Goal: Information Seeking & Learning: Learn about a topic

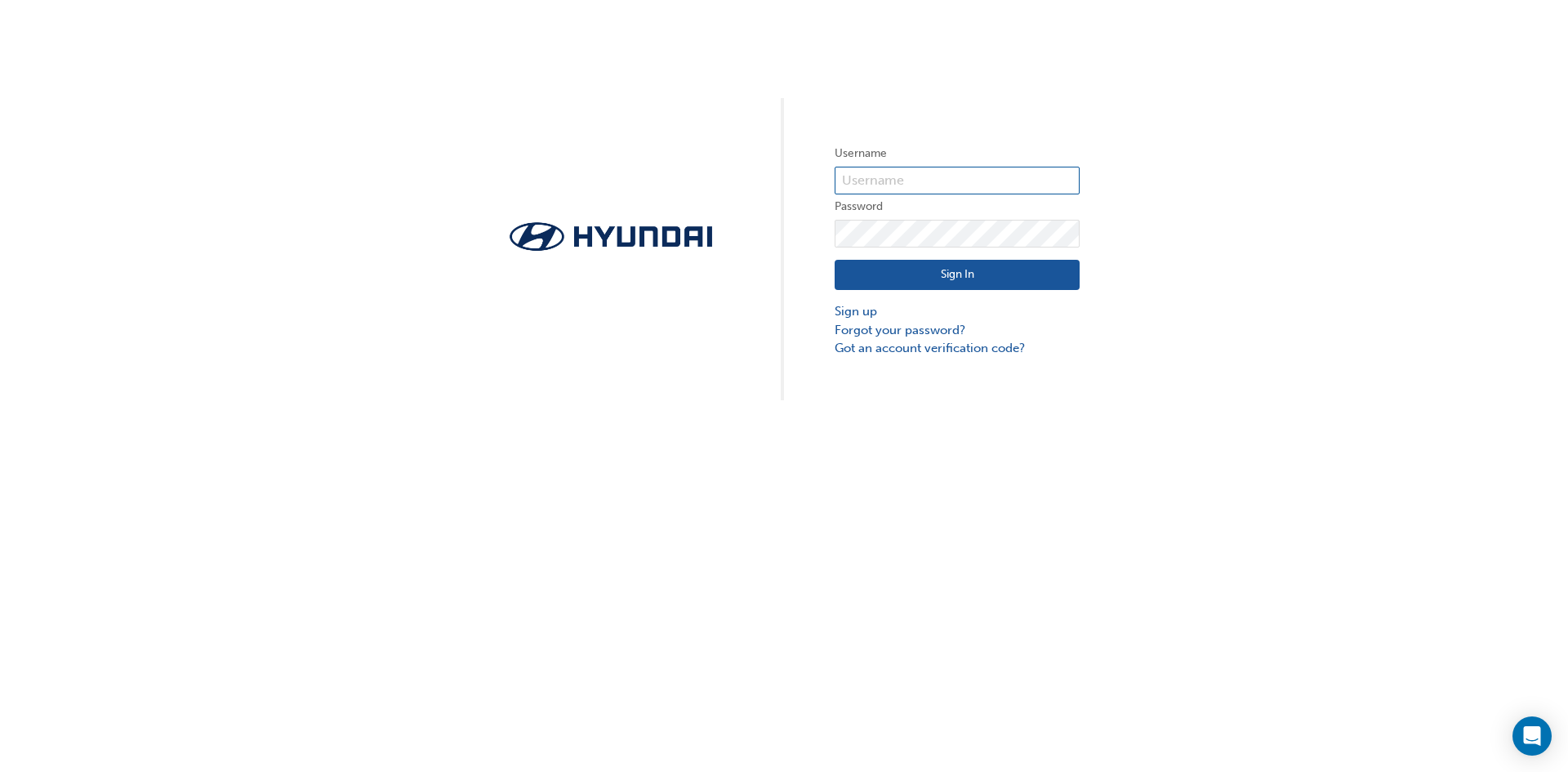
type input "35062"
click at [919, 282] on button "Sign In" at bounding box center [957, 274] width 245 height 31
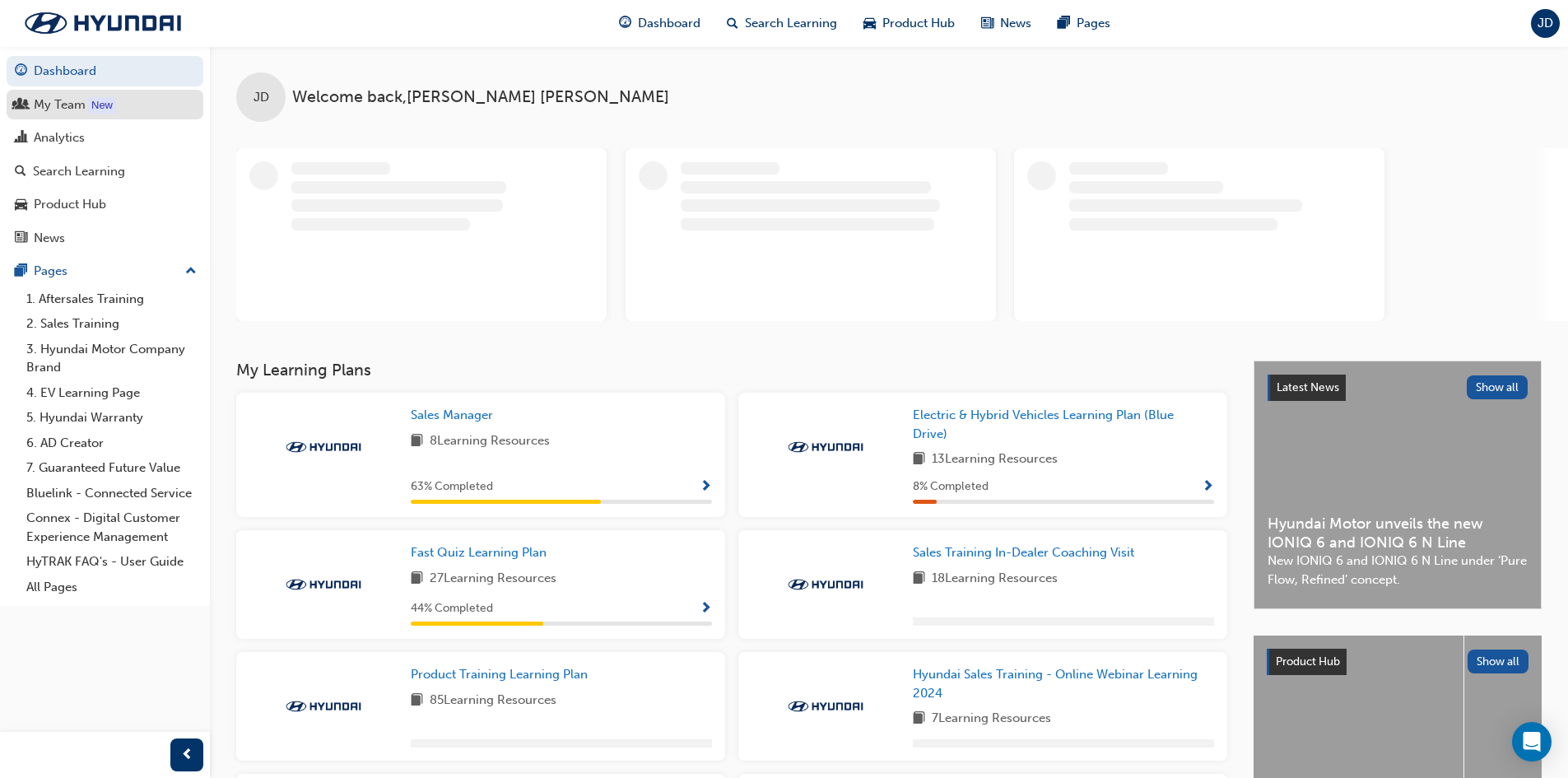
click at [49, 99] on div "My Team" at bounding box center [60, 104] width 52 height 19
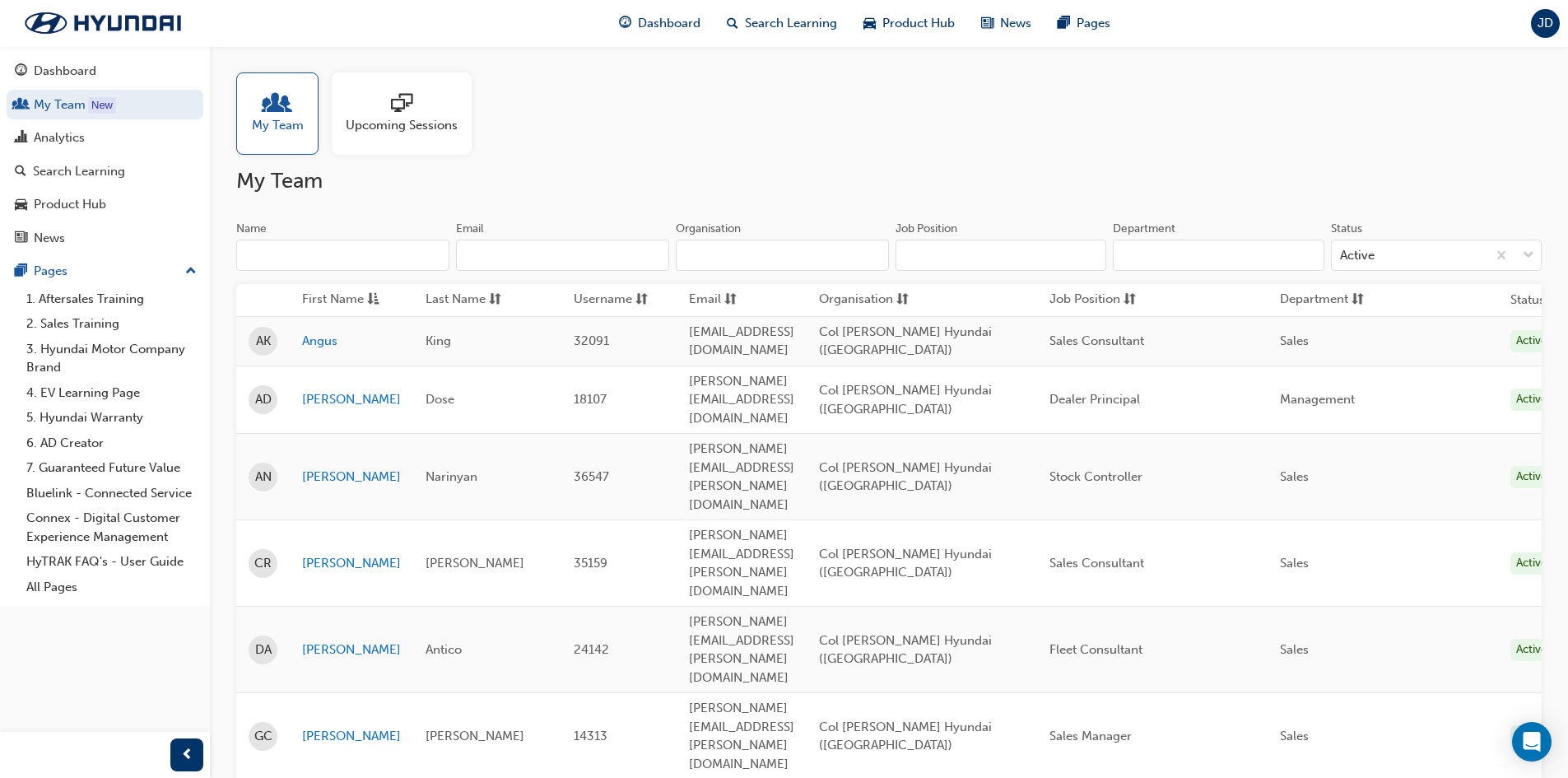
click at [391, 107] on span "sessionType_ONLINE_URL-icon" at bounding box center [402, 104] width 22 height 23
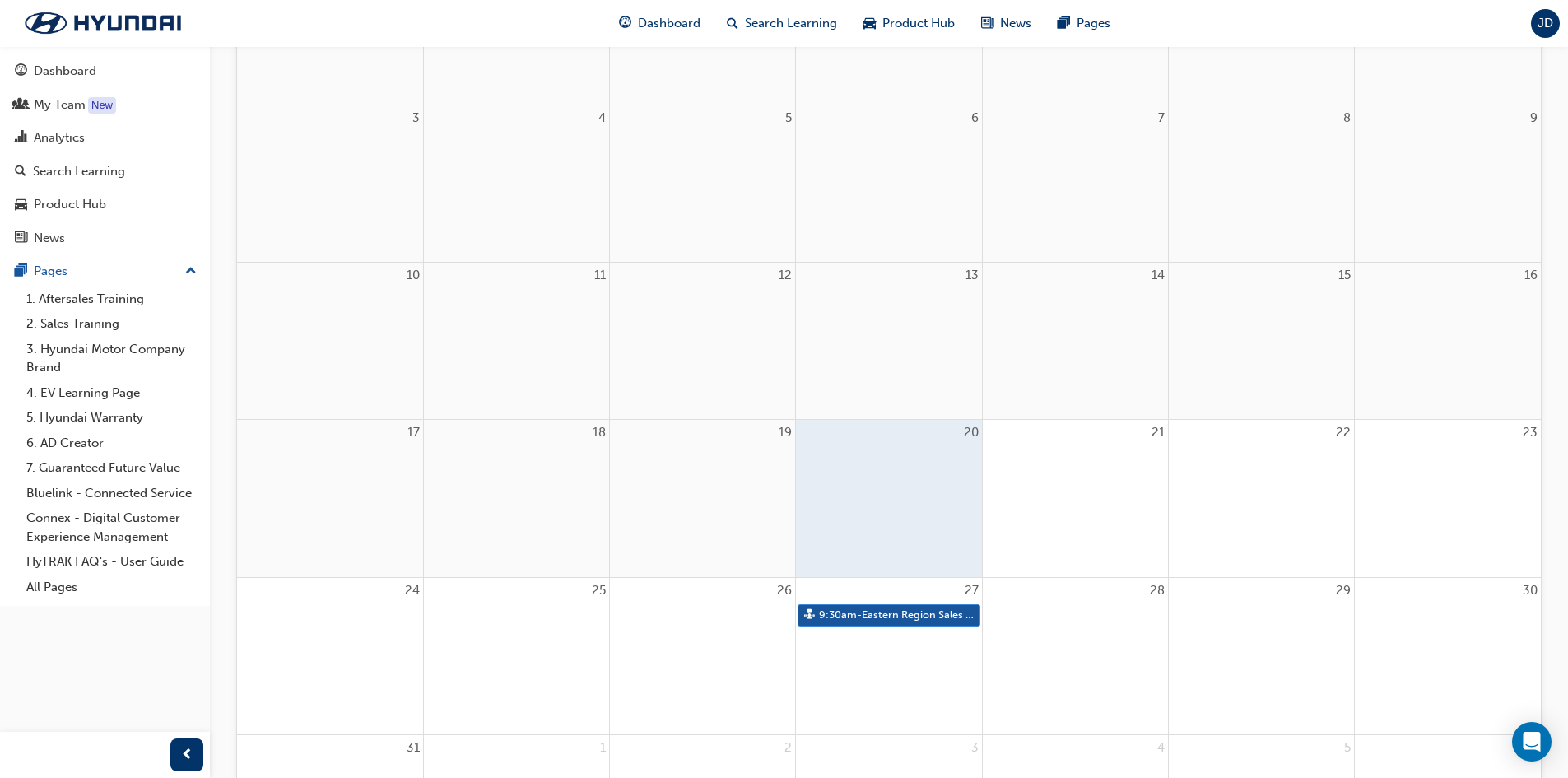
scroll to position [412, 0]
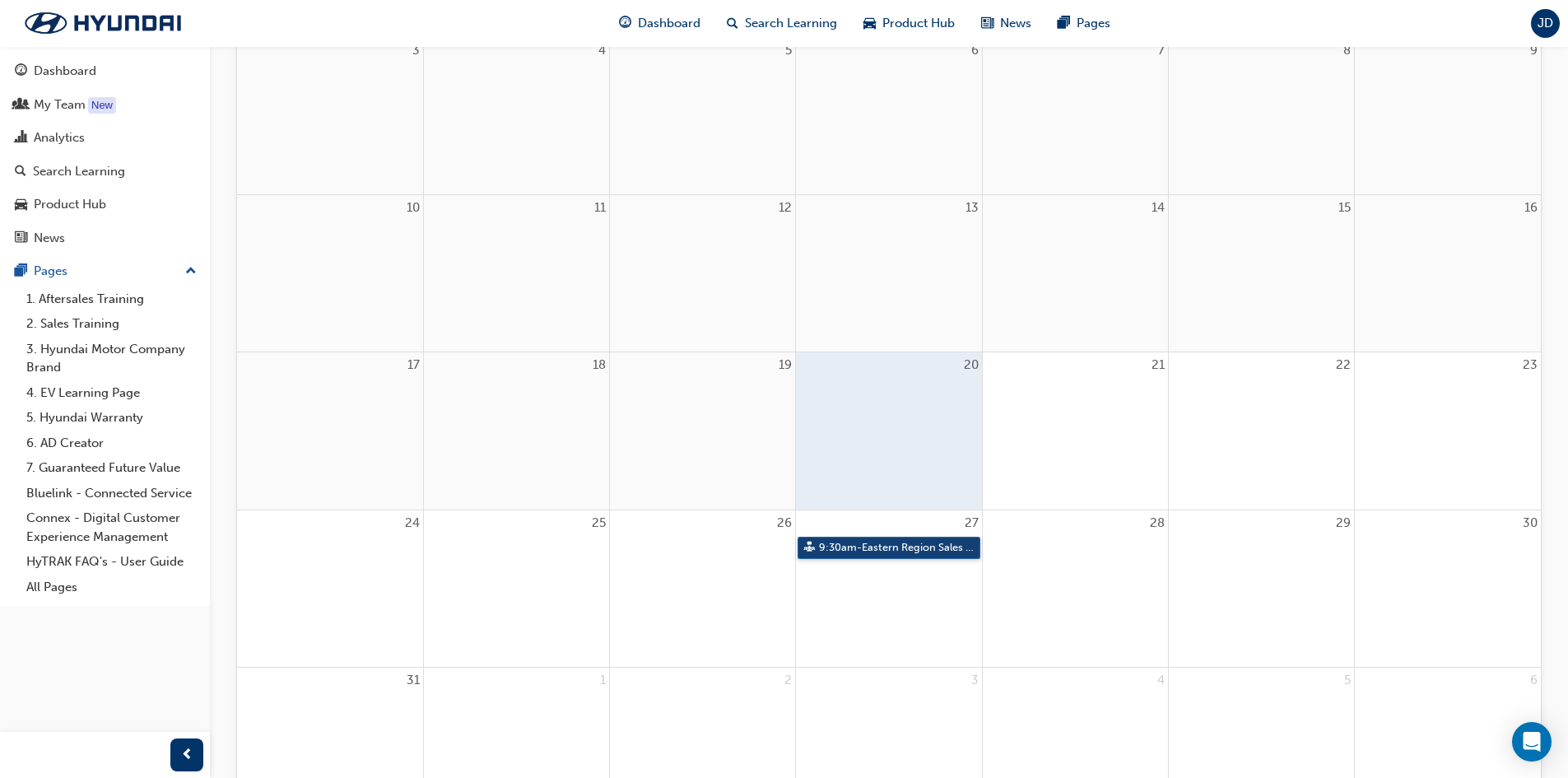
click at [885, 545] on link "9:30am - Eastern Region Sales Consultant Certification Assessment -Session C" at bounding box center [888, 548] width 182 height 22
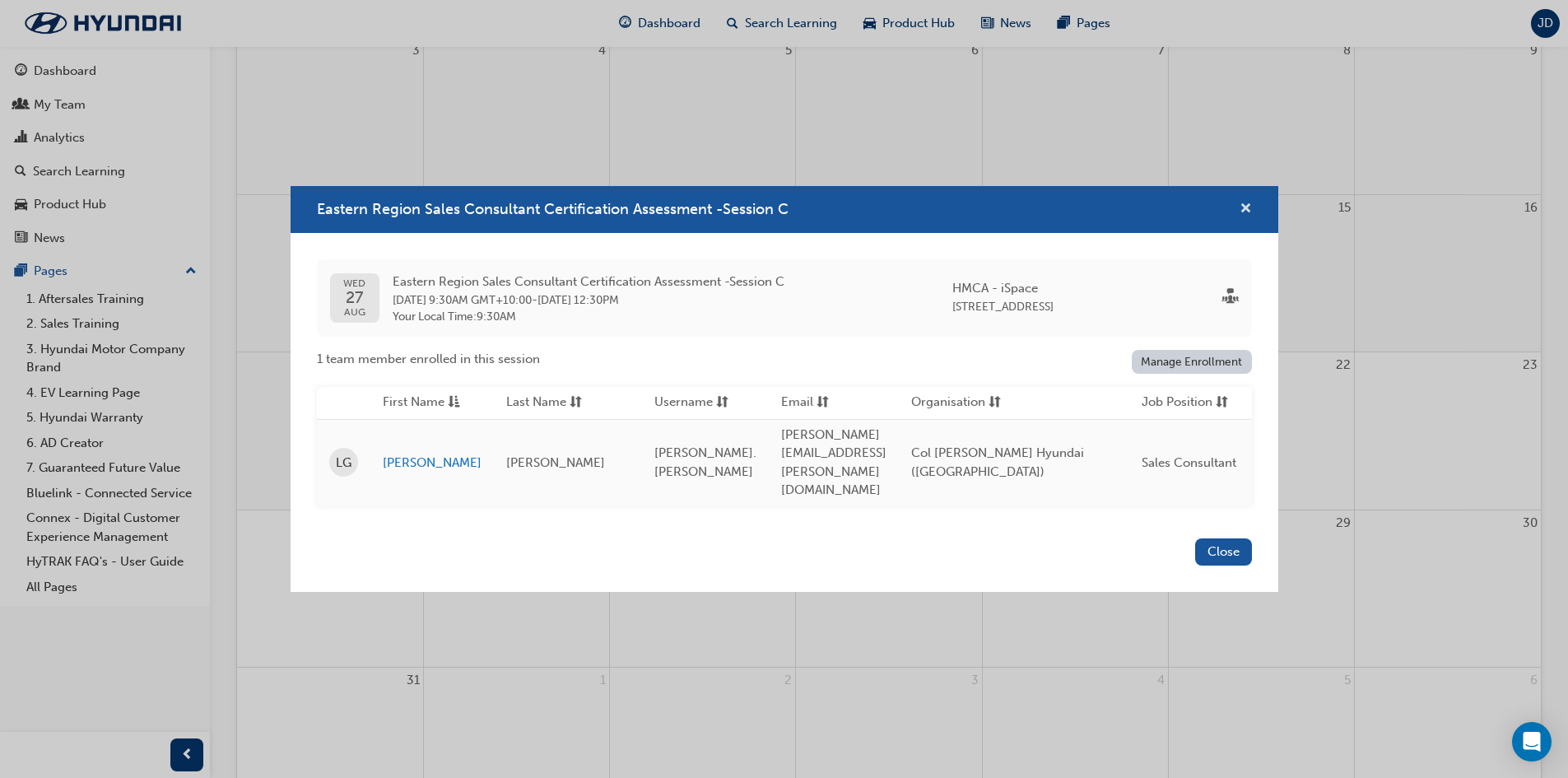
click at [1241, 218] on span "cross-icon" at bounding box center [1246, 210] width 12 height 15
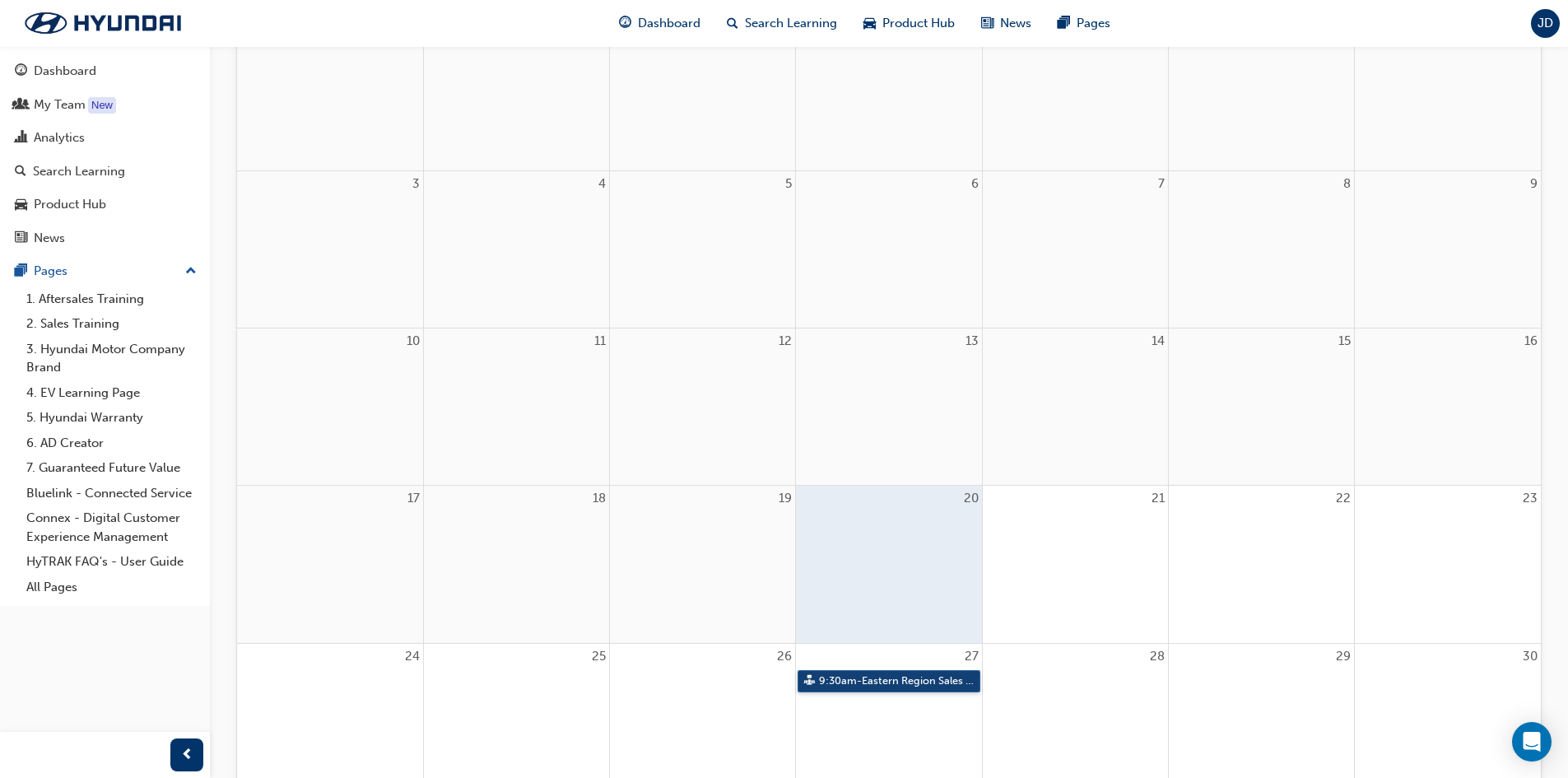
scroll to position [0, 0]
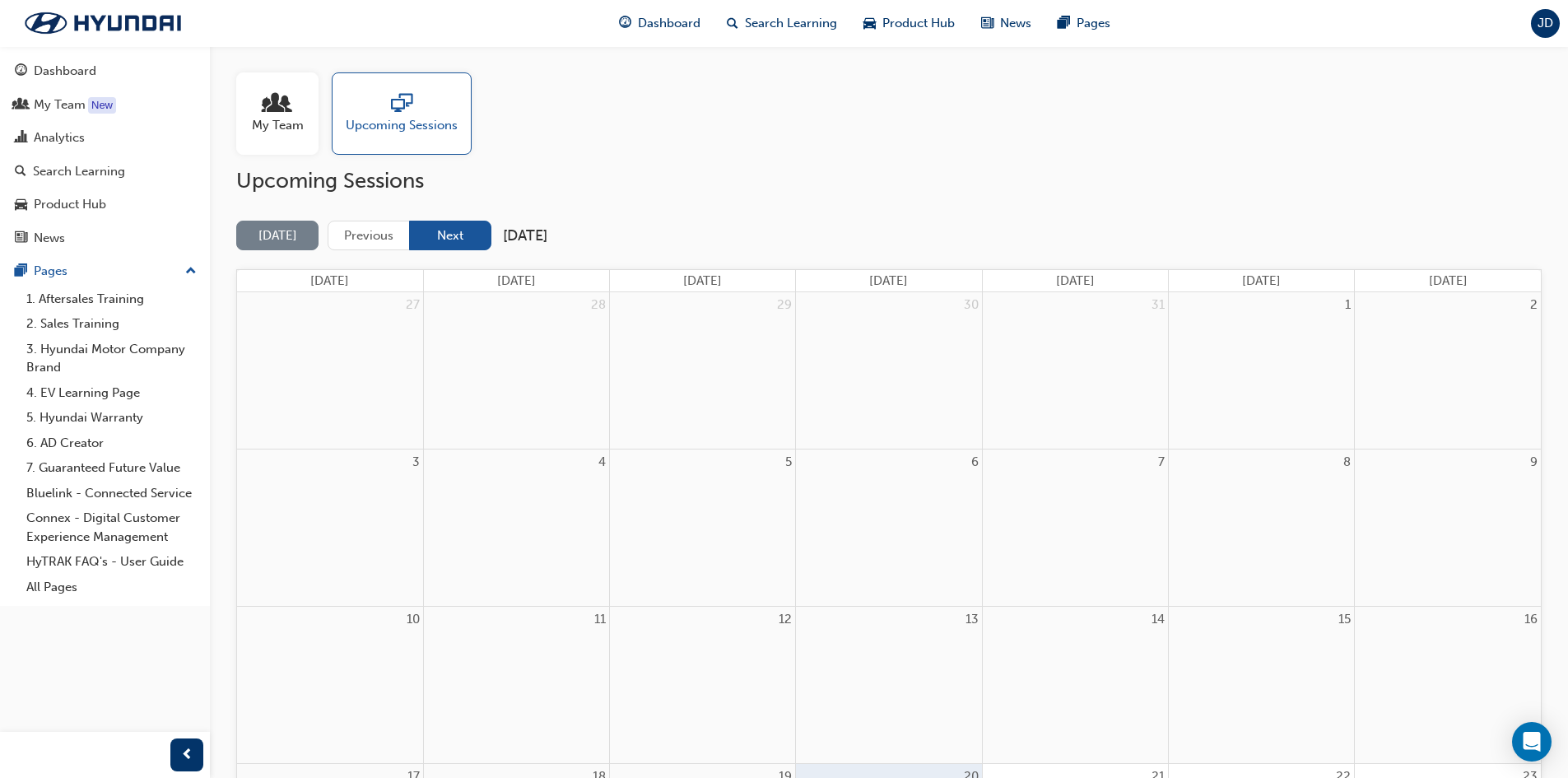
click at [439, 237] on button "Next" at bounding box center [449, 236] width 83 height 31
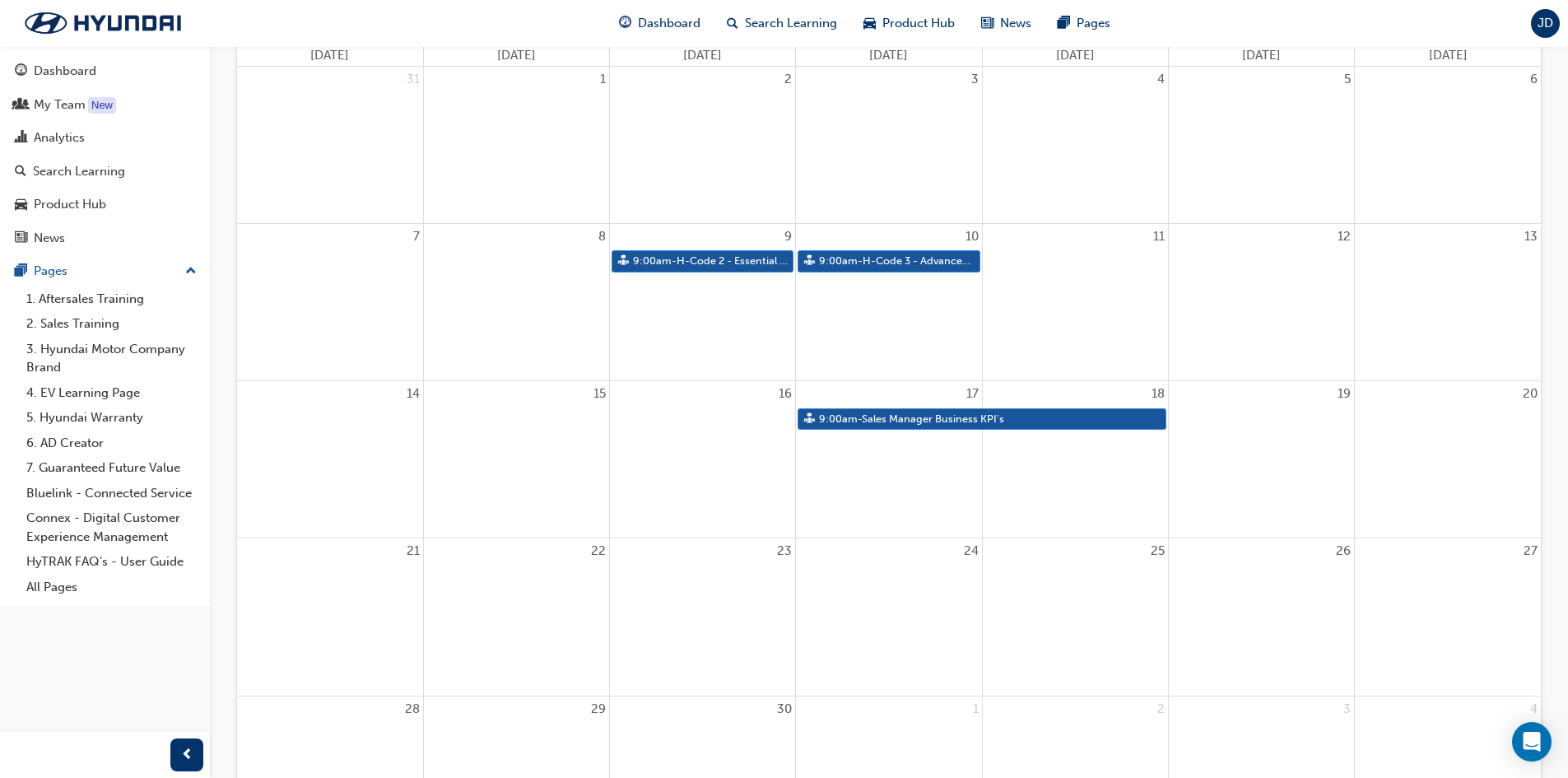
scroll to position [247, 0]
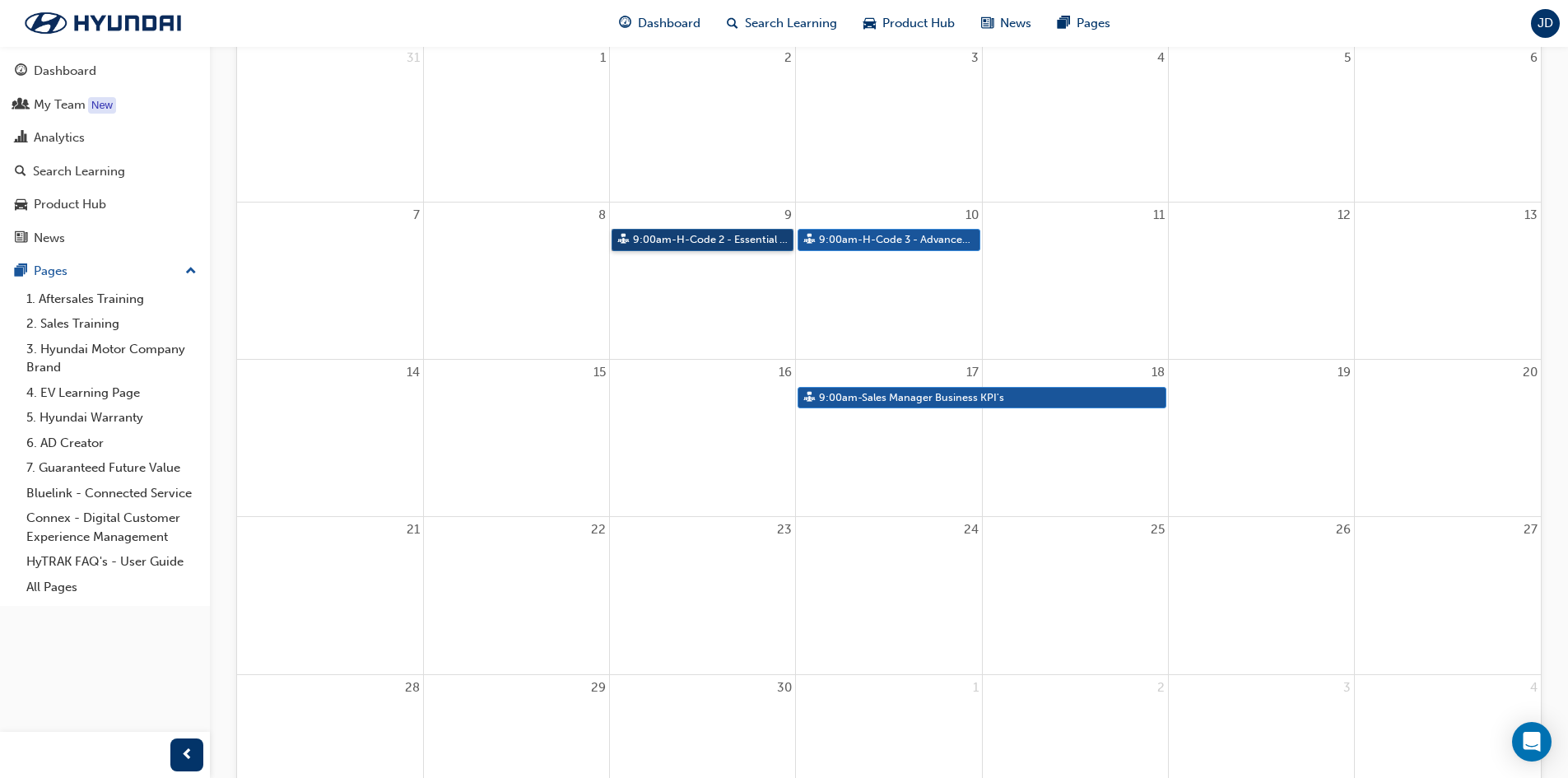
click at [747, 237] on link "9:00am - H-Code 2 - Essential Sales Skills" at bounding box center [702, 240] width 182 height 22
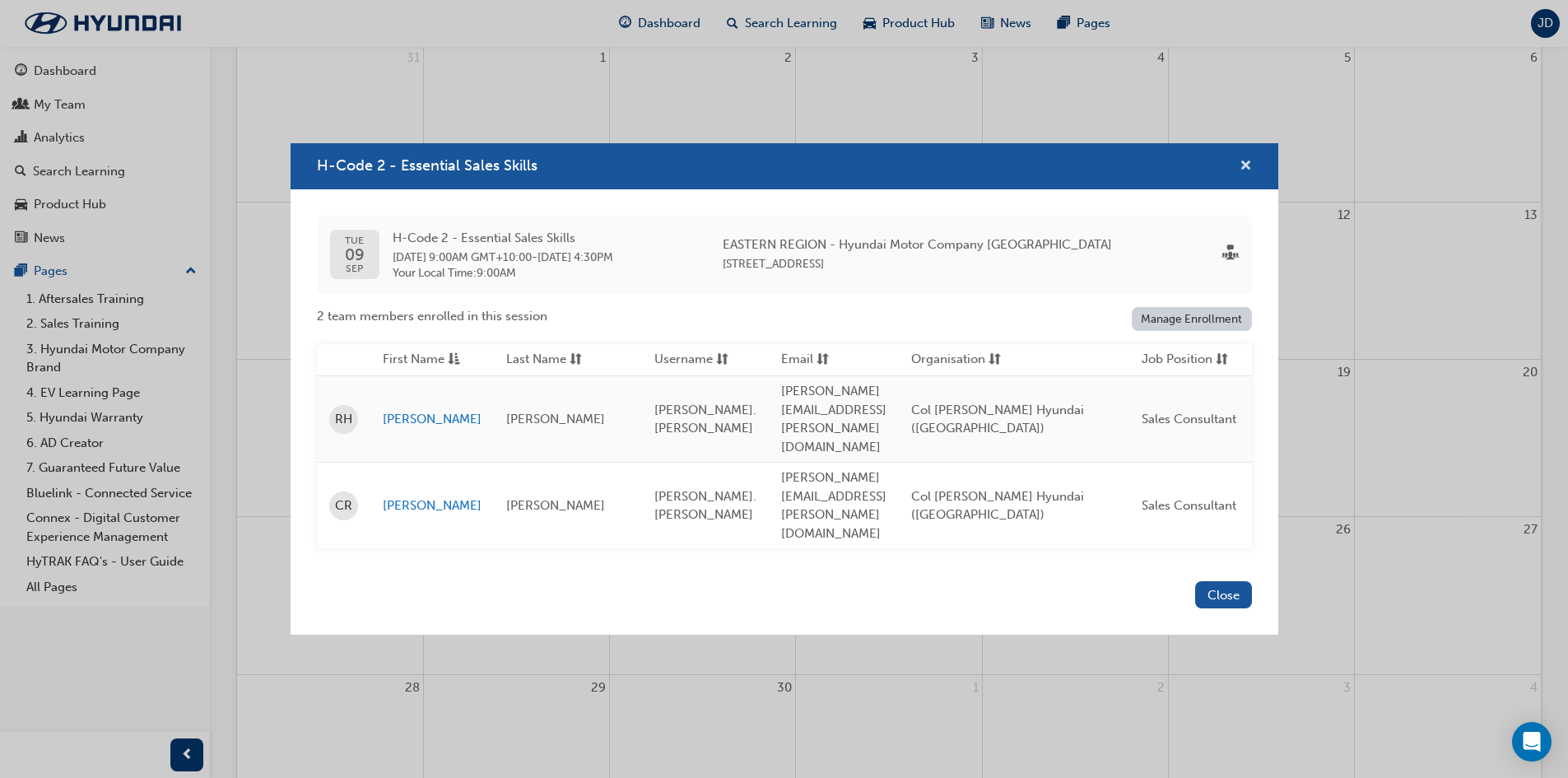
click at [1247, 174] on span "cross-icon" at bounding box center [1246, 167] width 12 height 15
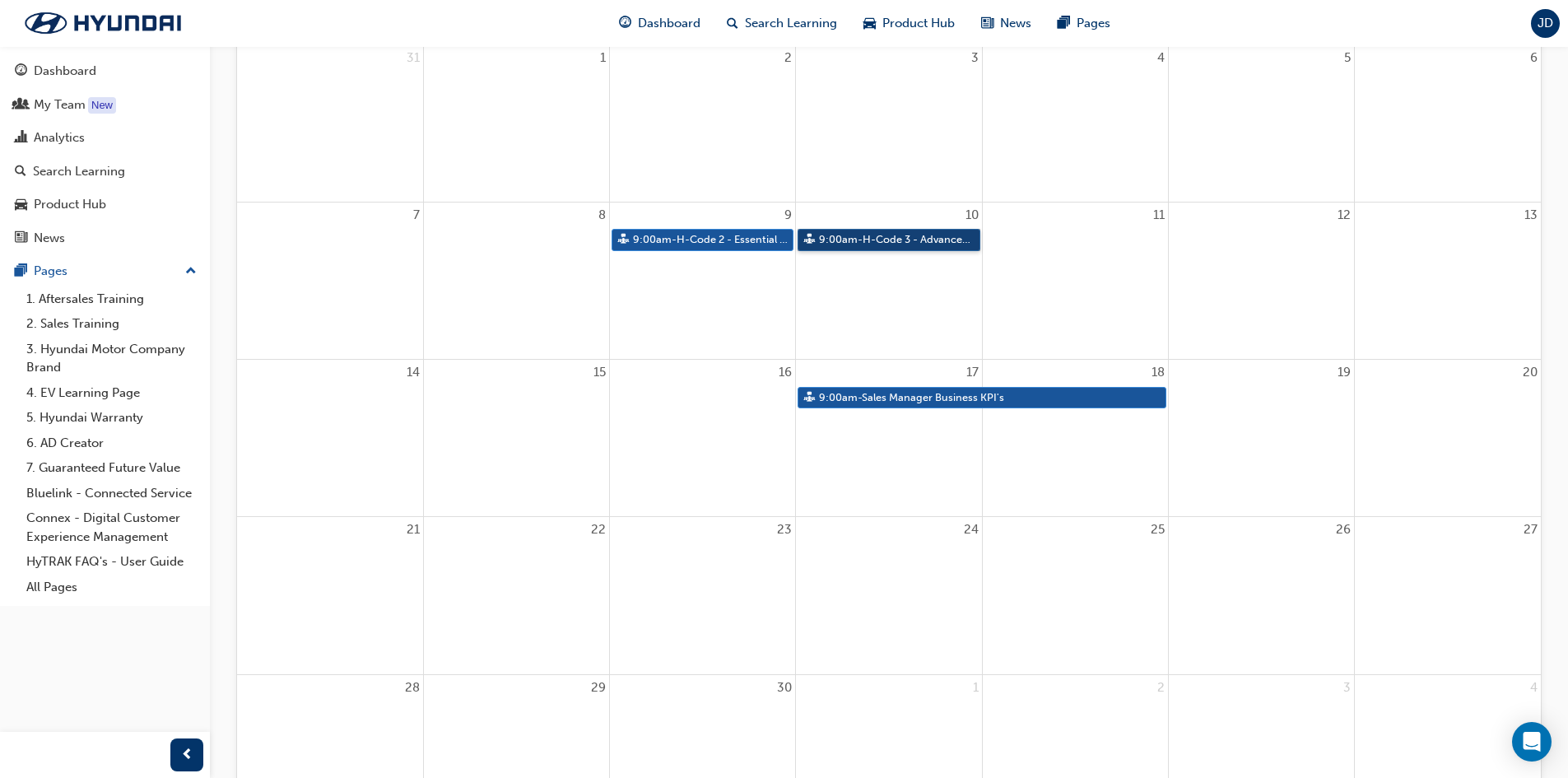
click at [900, 237] on link "9:00am - H-Code 3 - Advanced Communication" at bounding box center [888, 240] width 182 height 22
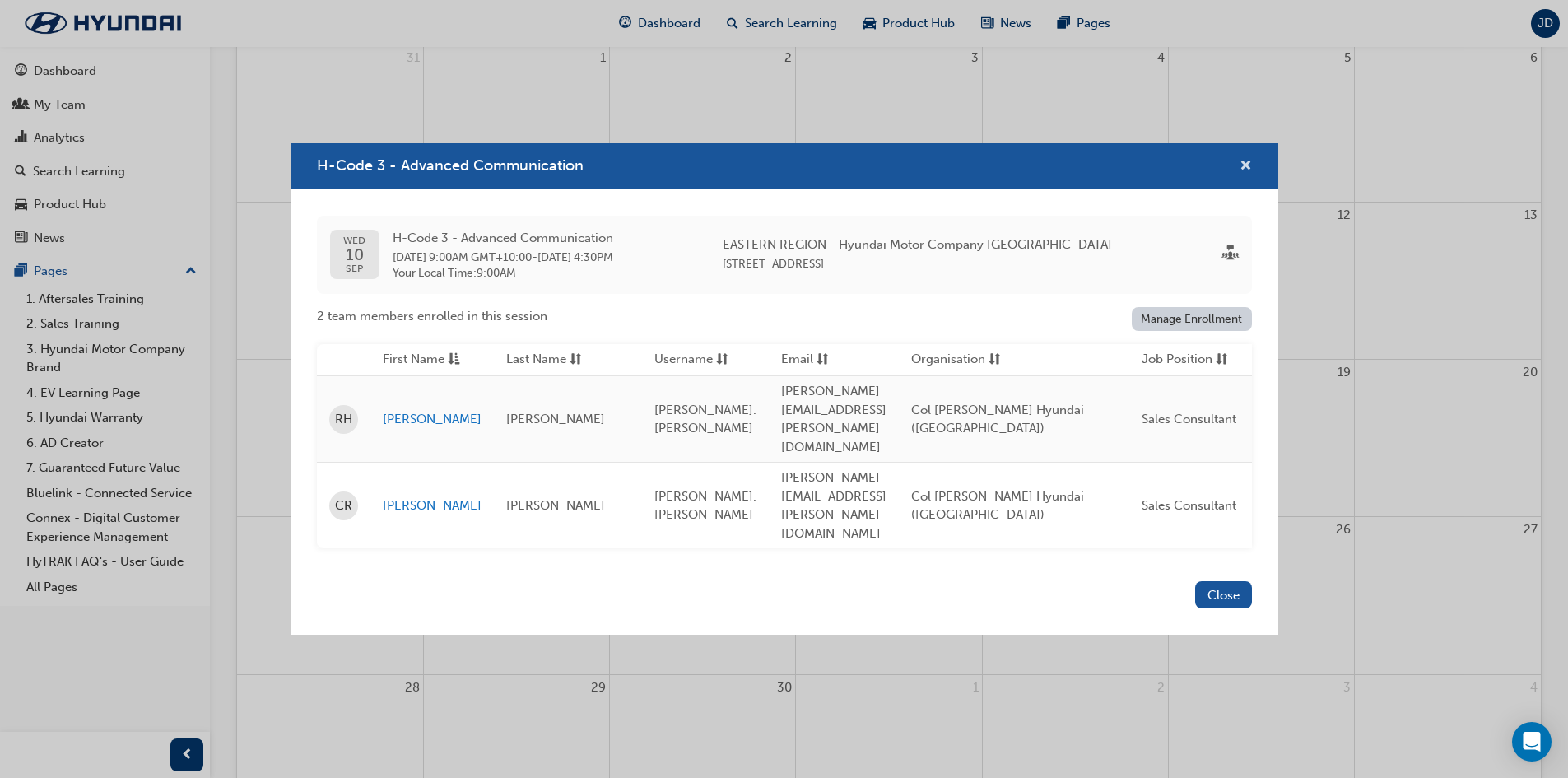
click at [1250, 174] on span "cross-icon" at bounding box center [1246, 167] width 12 height 15
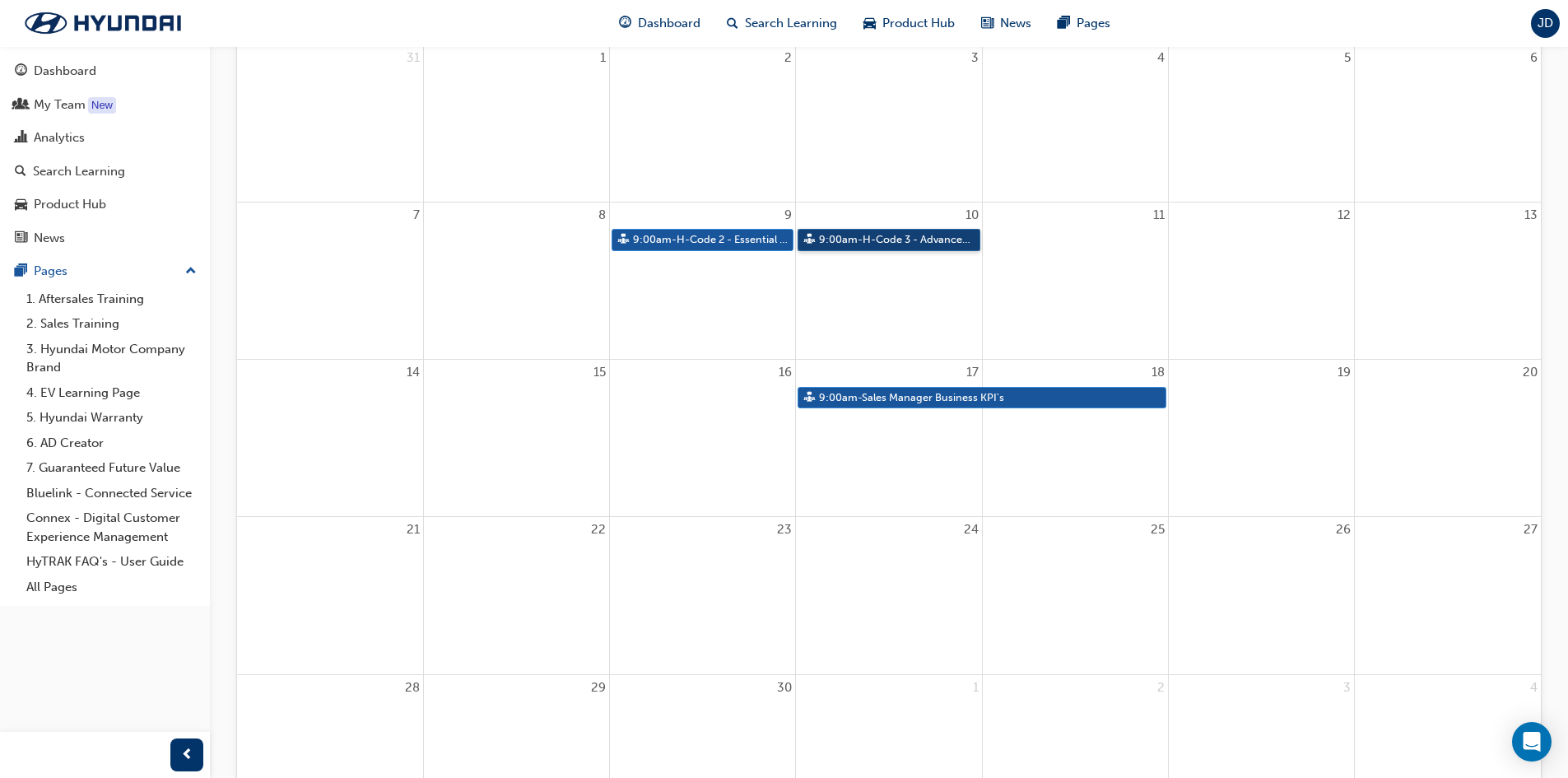
click at [901, 246] on link "9:00am - H-Code 3 - Advanced Communication" at bounding box center [888, 240] width 182 height 22
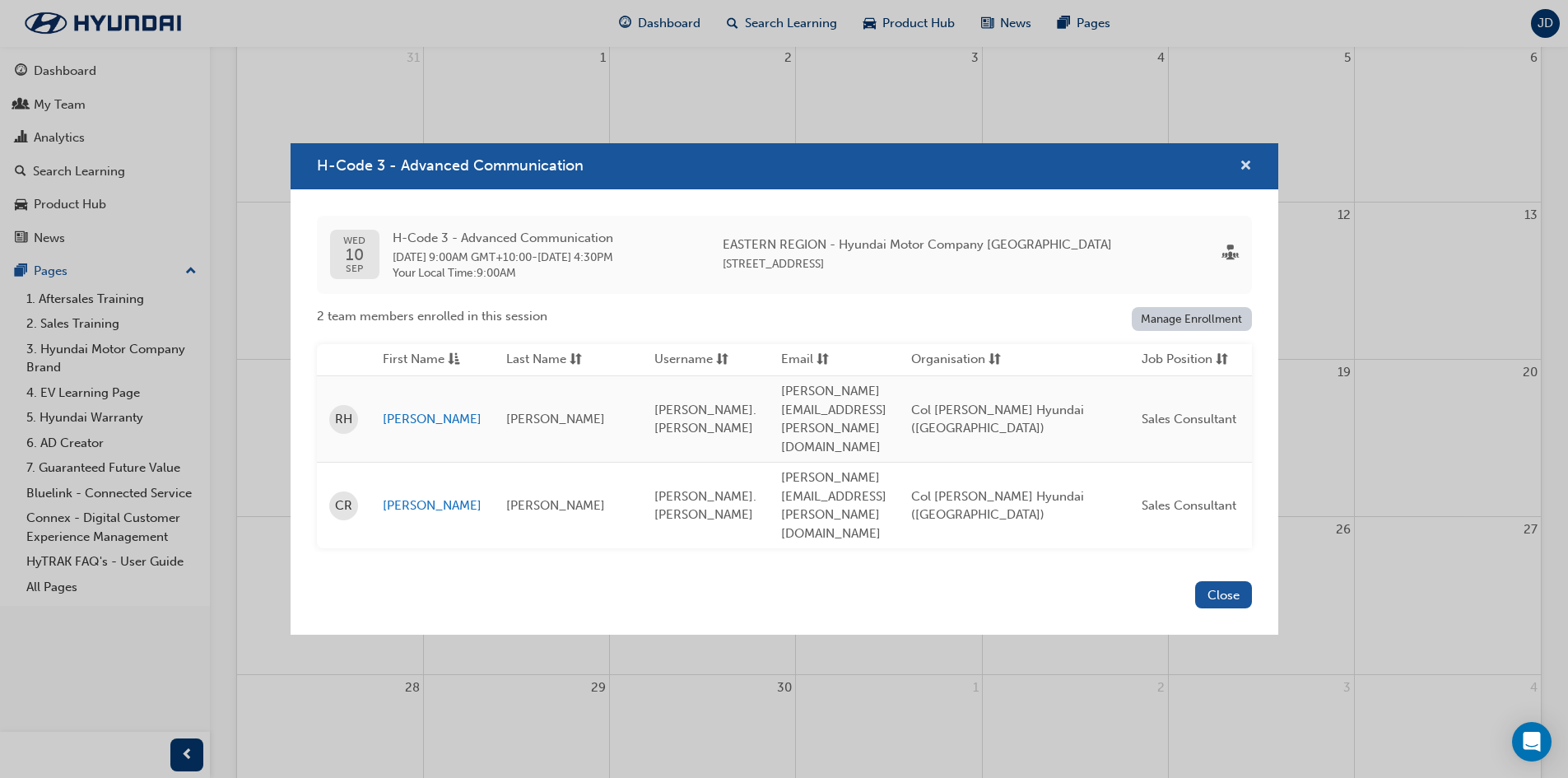
click at [1247, 174] on span "cross-icon" at bounding box center [1246, 167] width 12 height 15
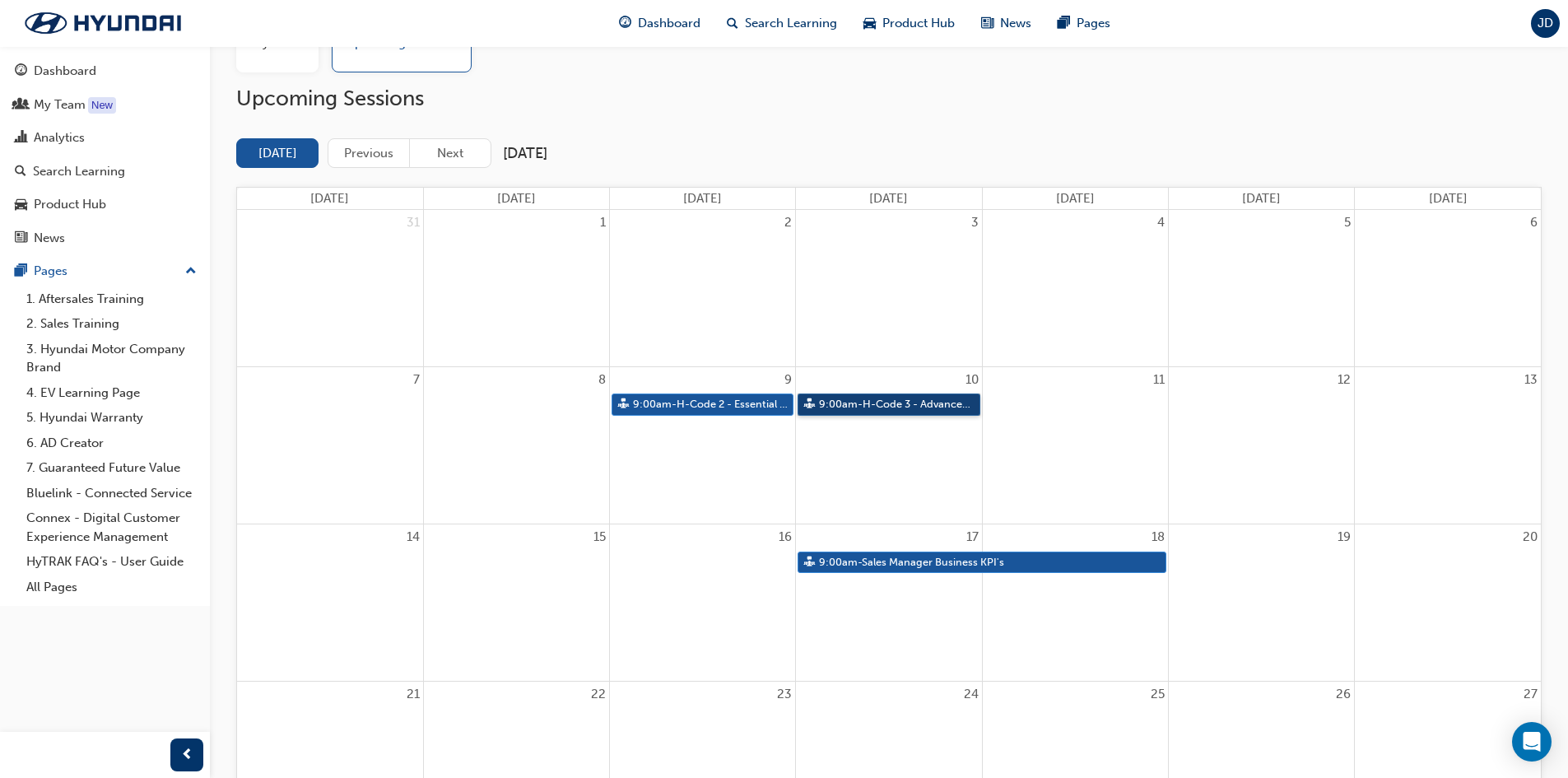
scroll to position [0, 0]
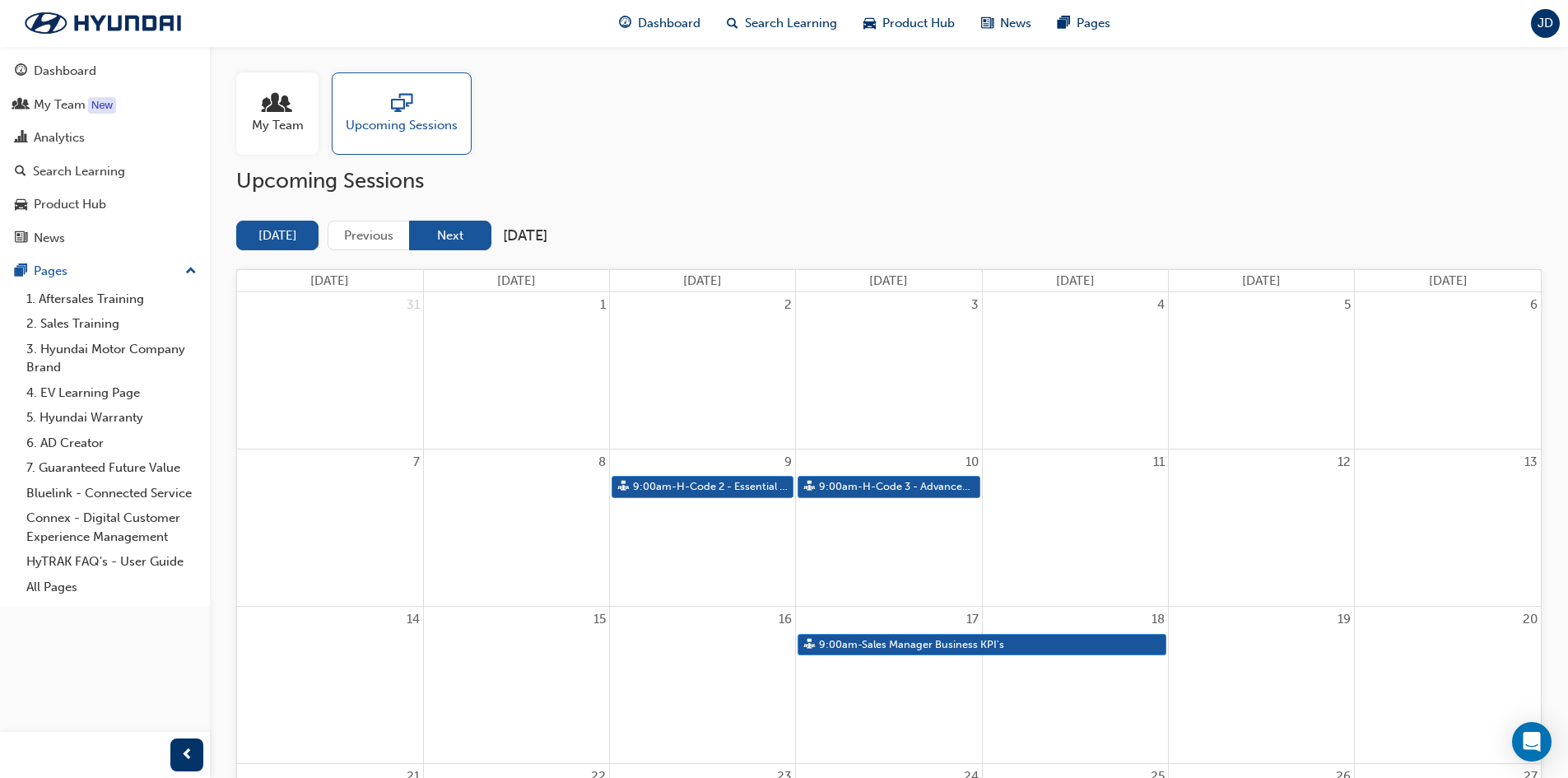
click at [464, 233] on button "Next" at bounding box center [449, 236] width 83 height 31
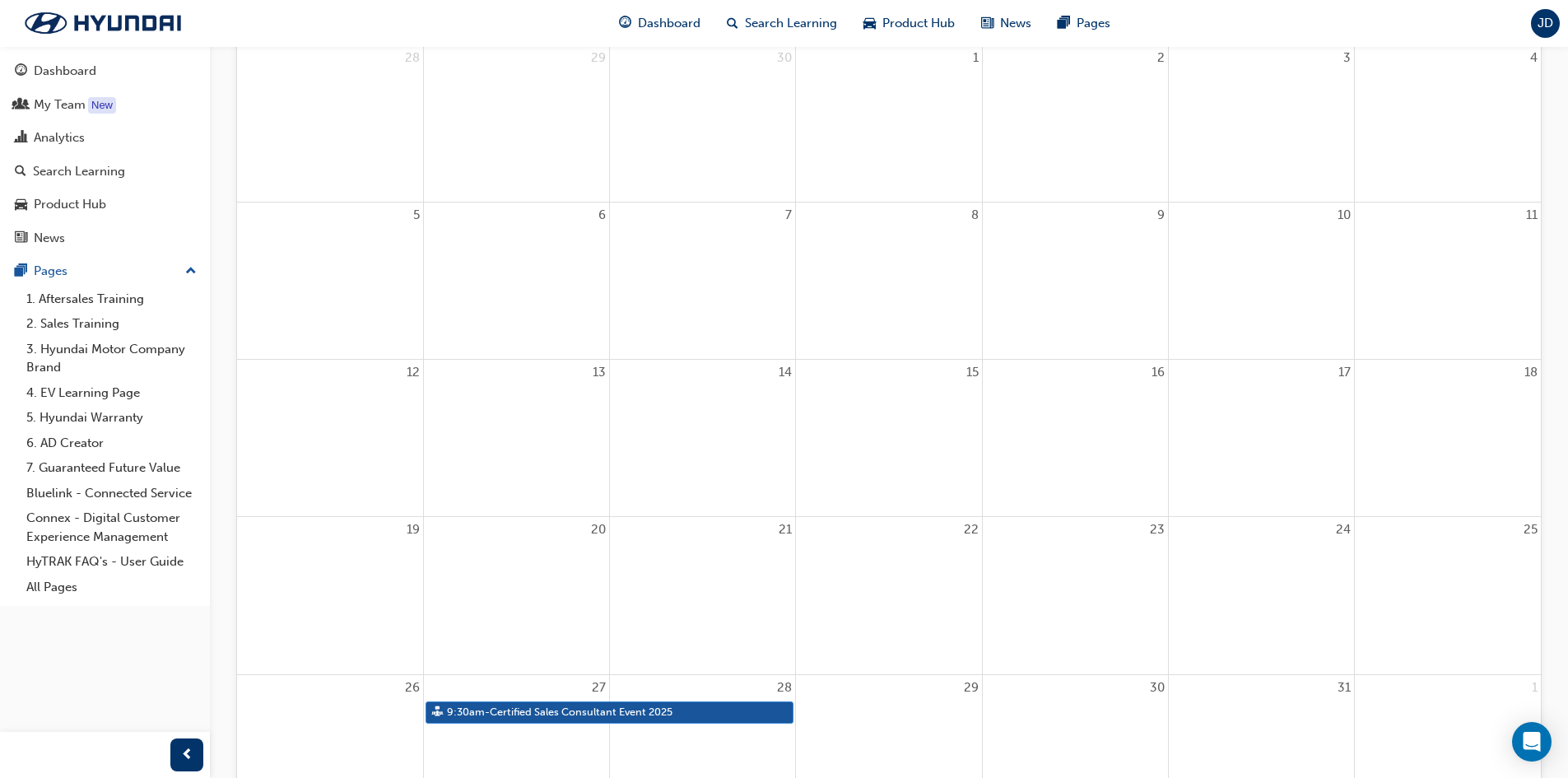
scroll to position [329, 0]
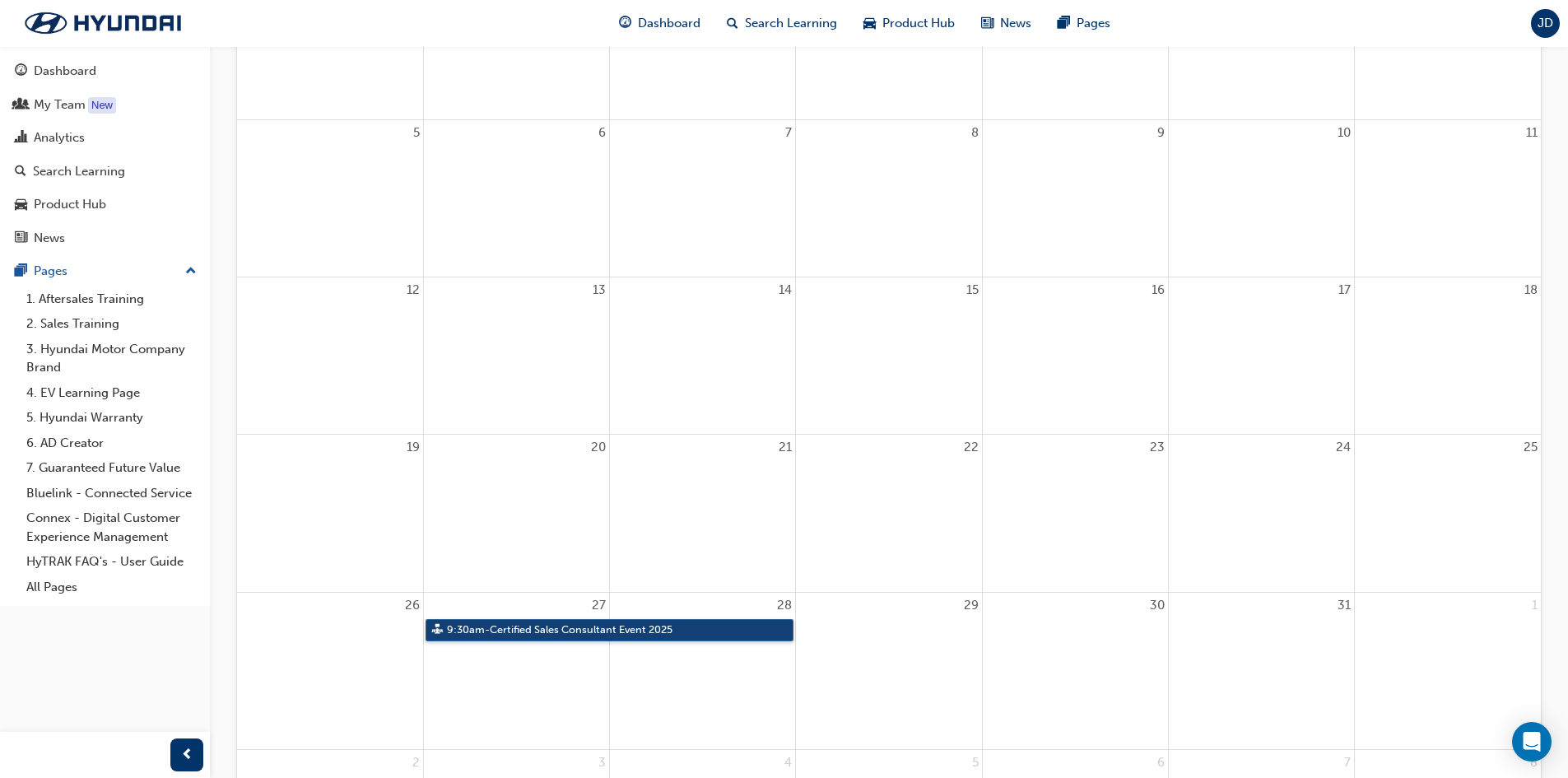
click at [498, 636] on link "9:30am - Certified Sales Consultant Event 2025" at bounding box center [610, 630] width 369 height 22
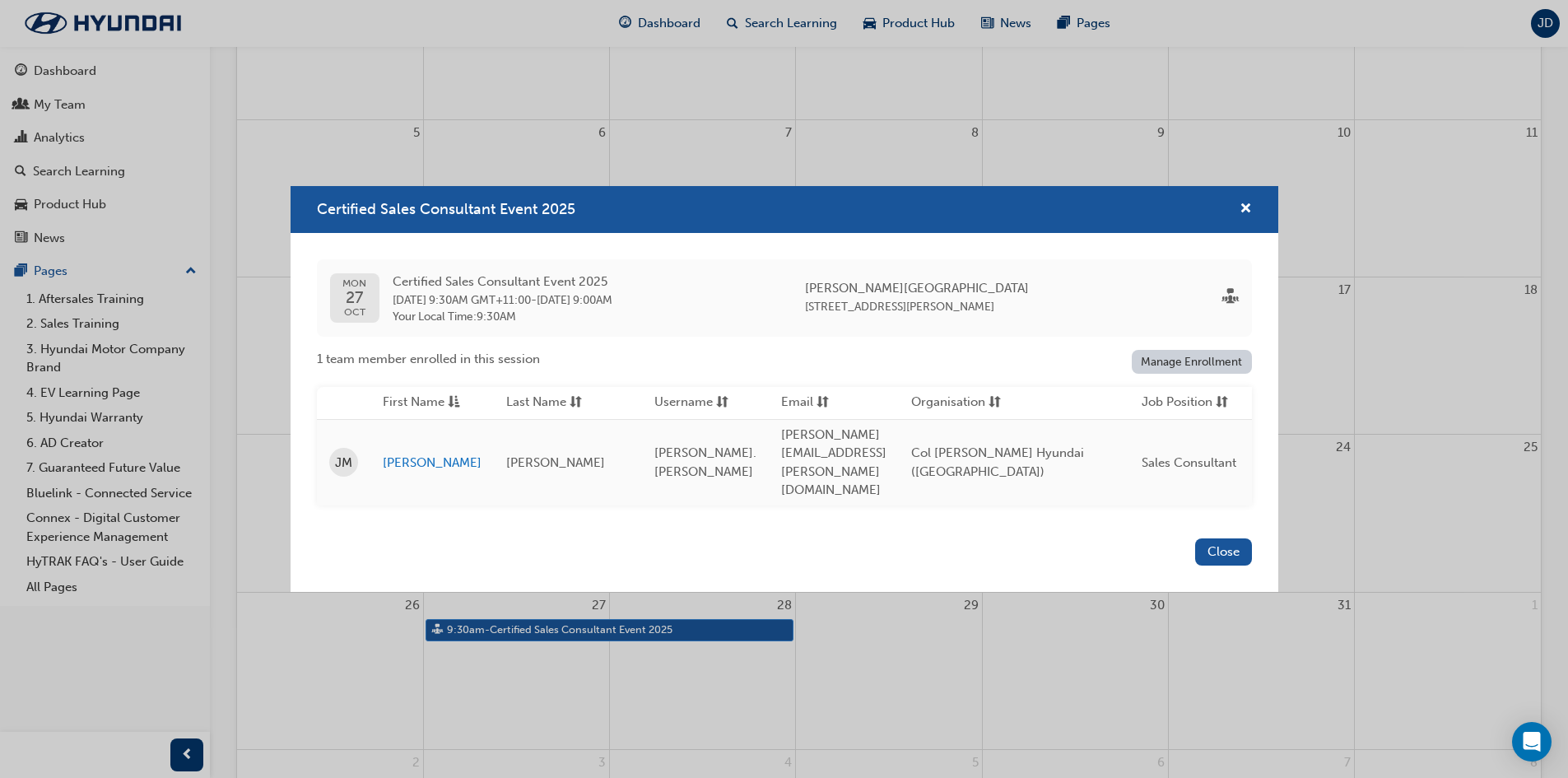
click at [505, 674] on div "Certified Sales Consultant Event 2025 [DATE] Certified Sales Consultant Event 2…" at bounding box center [784, 389] width 1568 height 778
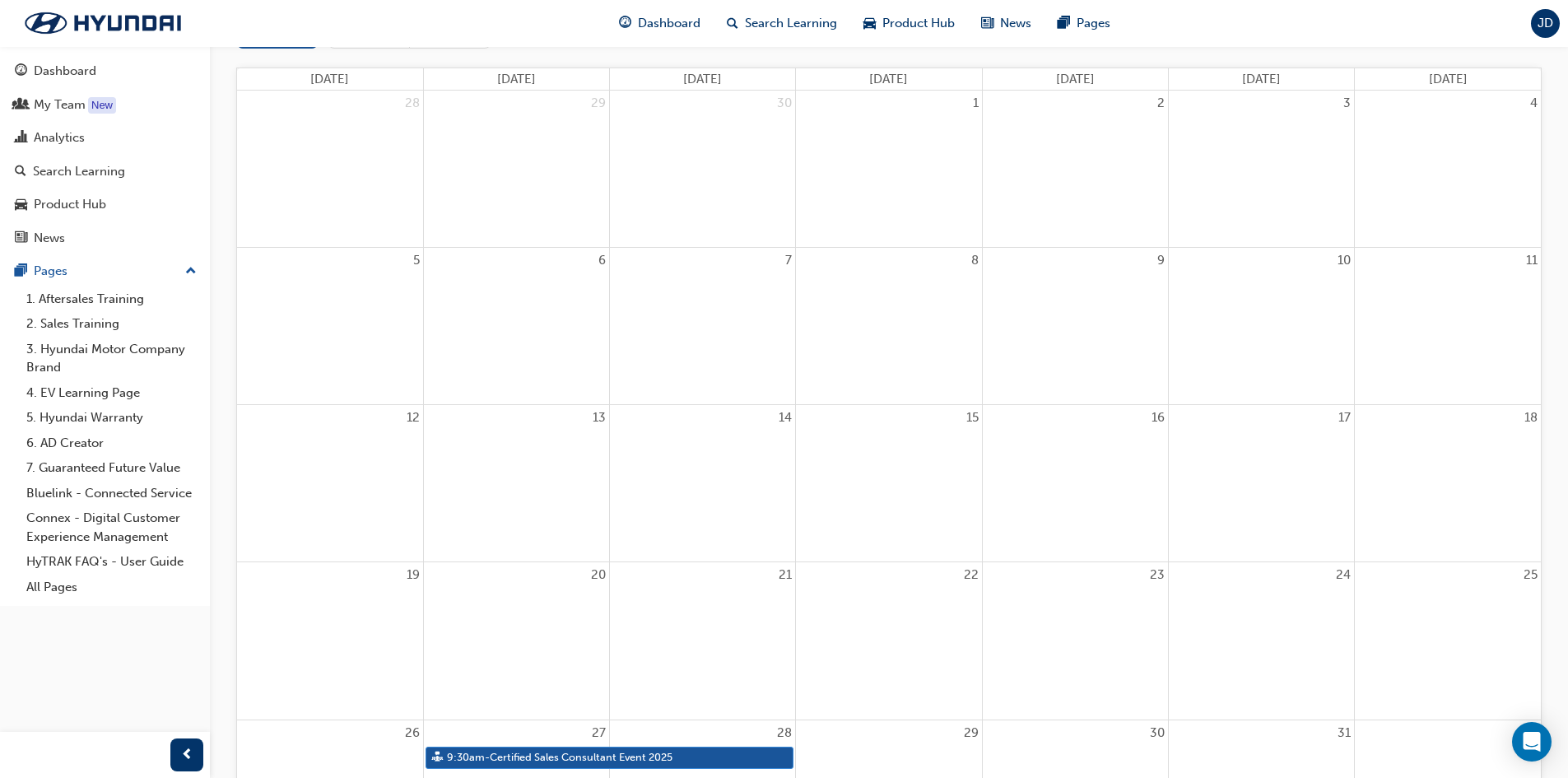
scroll to position [0, 0]
